Goal: Check status: Check status

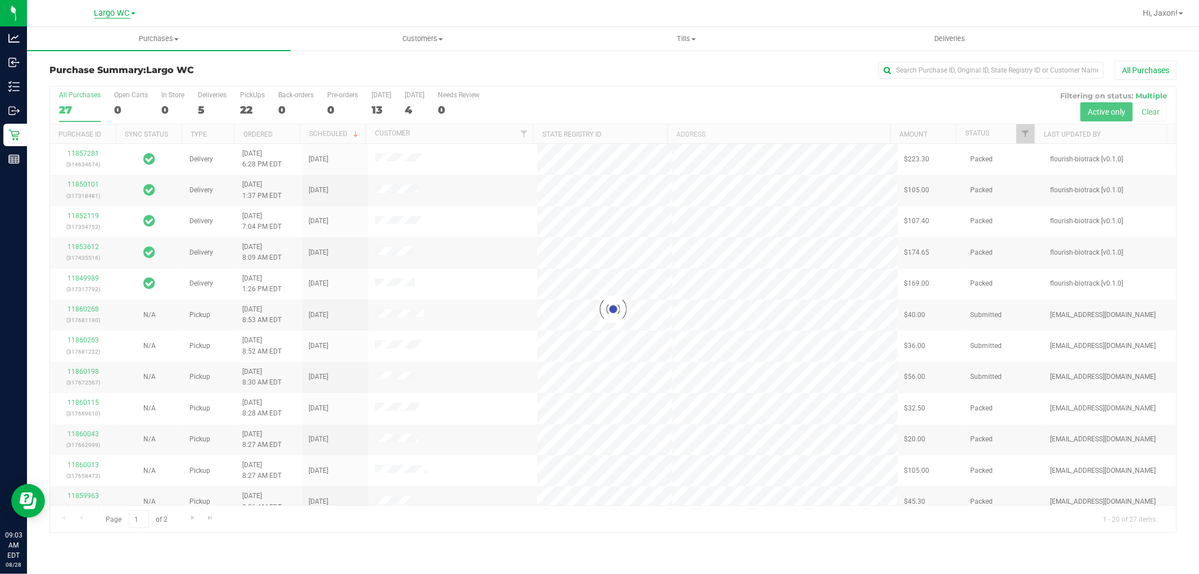
click at [123, 13] on span "Largo WC" at bounding box center [111, 13] width 35 height 10
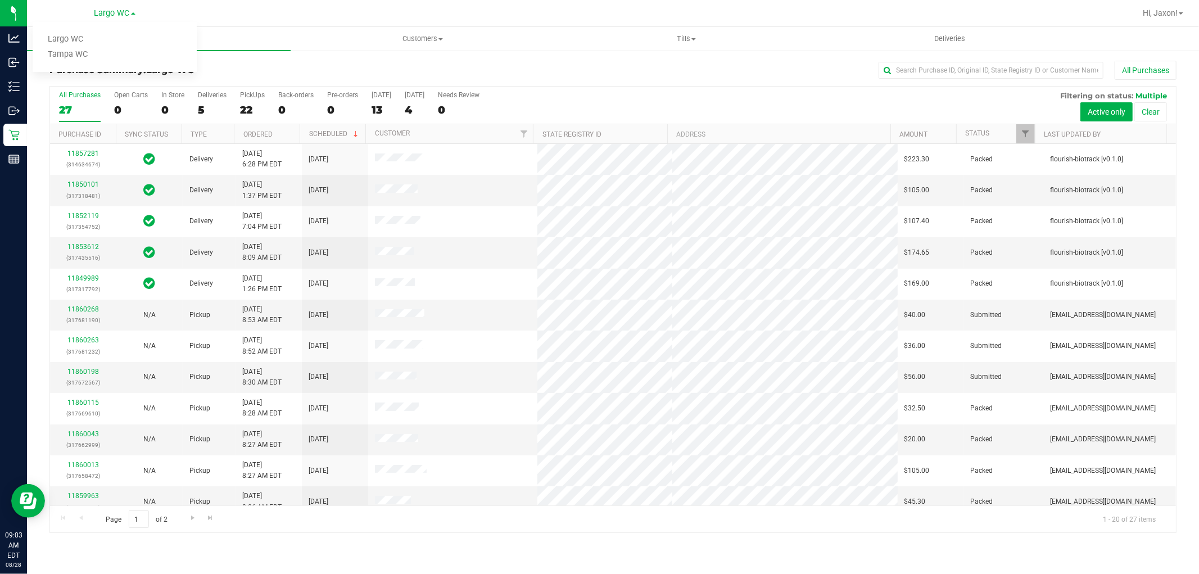
click at [255, 71] on h3 "Purchase Summary: [GEOGRAPHIC_DATA]" at bounding box center [237, 70] width 376 height 10
click at [173, 94] on div "In Store" at bounding box center [172, 95] width 23 height 8
click at [0, 0] on input "In Store 0" at bounding box center [0, 0] width 0 height 0
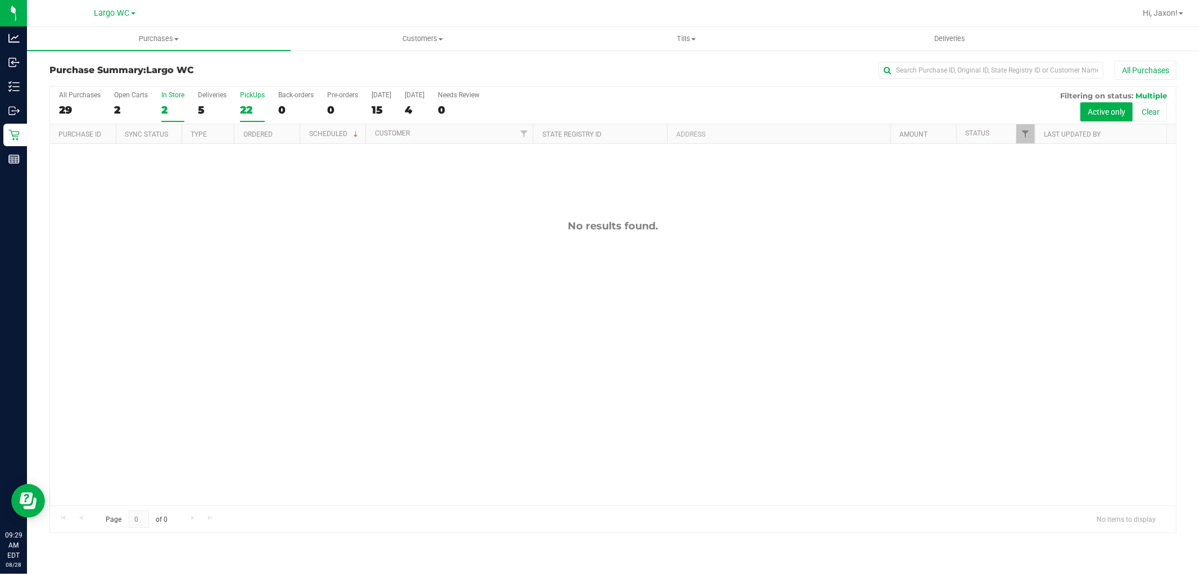
click at [250, 107] on div "22" at bounding box center [252, 109] width 25 height 13
click at [0, 0] on input "PickUps 22" at bounding box center [0, 0] width 0 height 0
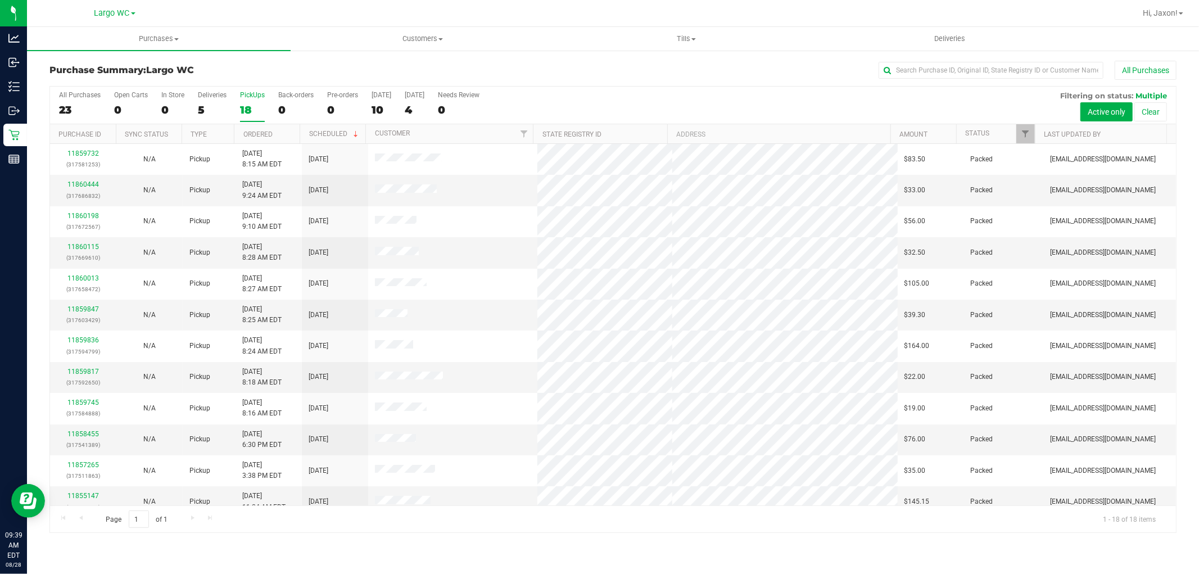
click at [257, 105] on div "18" at bounding box center [252, 109] width 25 height 13
click at [0, 0] on input "PickUps 18" at bounding box center [0, 0] width 0 height 0
click at [255, 108] on div "18" at bounding box center [252, 109] width 25 height 13
click at [0, 0] on input "PickUps 18" at bounding box center [0, 0] width 0 height 0
